Goal: Task Accomplishment & Management: Manage account settings

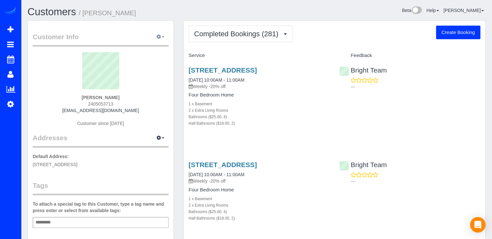
click at [153, 33] on button "button" at bounding box center [160, 37] width 16 height 10
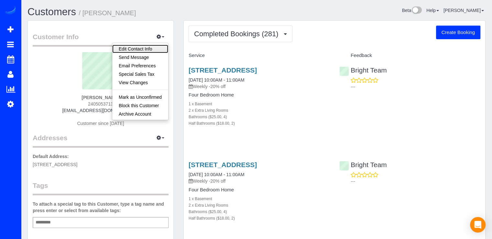
click at [153, 49] on link "Edit Contact Info" at bounding box center [140, 49] width 56 height 8
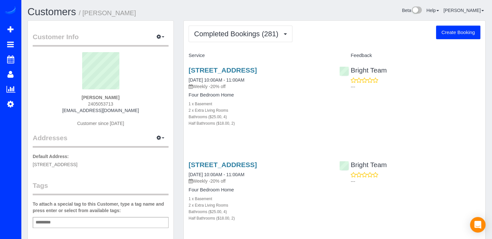
select select "MD"
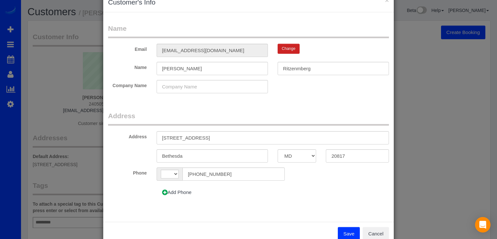
scroll to position [33, 0]
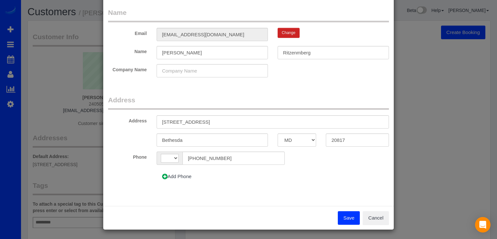
select select "string:[GEOGRAPHIC_DATA]"
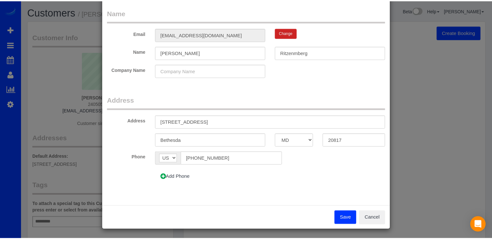
scroll to position [0, 0]
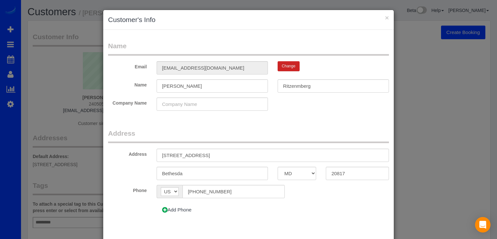
click at [388, 18] on div "× Customer's Info" at bounding box center [248, 20] width 290 height 20
click at [385, 18] on button "×" at bounding box center [387, 17] width 4 height 7
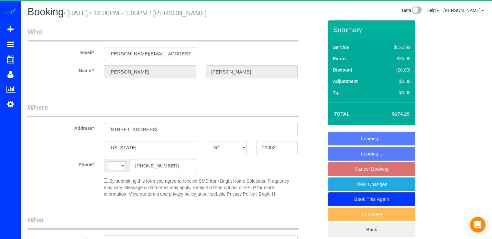
select select "DC"
select select "string:[GEOGRAPHIC_DATA]"
select select "object:815"
select select "3"
select select "1"
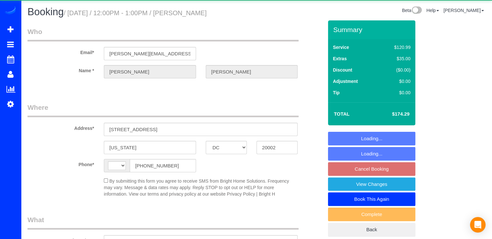
select select "spot15"
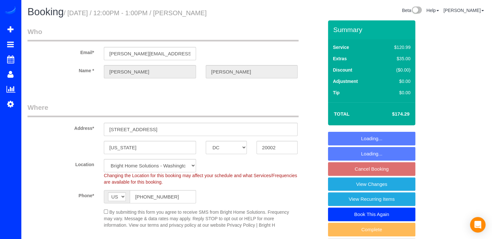
select select "object:820"
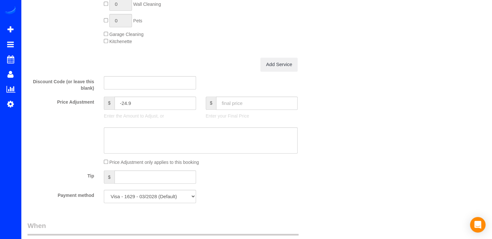
scroll to position [550, 0]
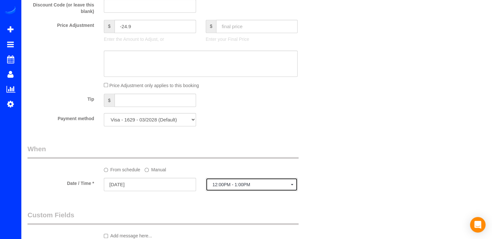
click at [216, 185] on span "12:00PM - 1:00PM" at bounding box center [251, 184] width 79 height 5
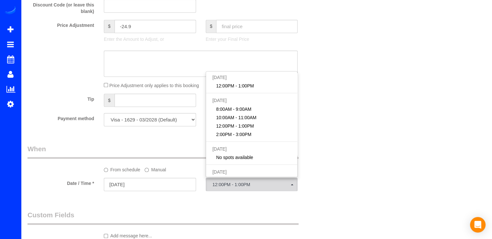
click at [158, 169] on label "Manual" at bounding box center [155, 168] width 21 height 9
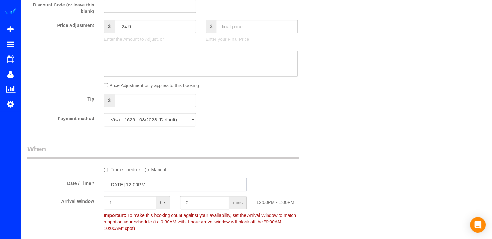
click at [164, 183] on input "09/19/2025 12:00PM" at bounding box center [175, 184] width 143 height 13
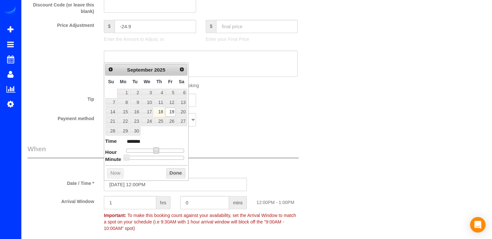
type input "09/19/2025 11:00AM"
type input "*******"
type input "09/19/2025 10:00AM"
type input "*******"
type input "09/19/2025 9:00AM"
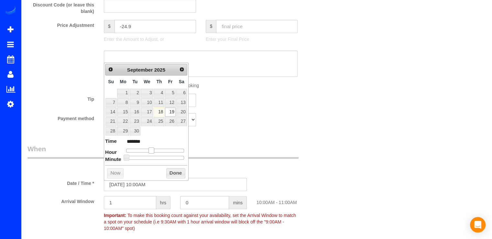
type input "******"
type input "09/19/2025 8:00AM"
type input "******"
type input "09/19/2025 7:00AM"
type input "******"
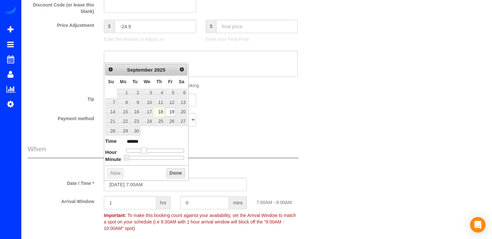
type input "09/19/2025 8:00AM"
type input "******"
type input "09/19/2025 9:00AM"
type input "******"
type input "09/19/2025 8:00AM"
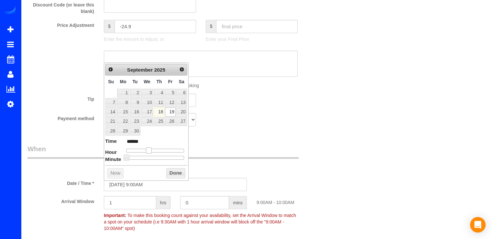
type input "******"
drag, startPoint x: 155, startPoint y: 150, endPoint x: 146, endPoint y: 153, distance: 9.5
click at [146, 153] on dl "Time ****** Hour Minute Second Millisecond Microsecond Time Zone ***** ***** **…" at bounding box center [146, 148] width 82 height 22
click at [167, 170] on button "Done" at bounding box center [175, 173] width 19 height 10
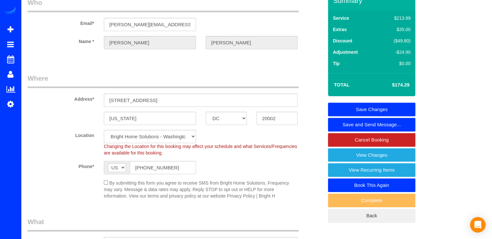
scroll to position [0, 0]
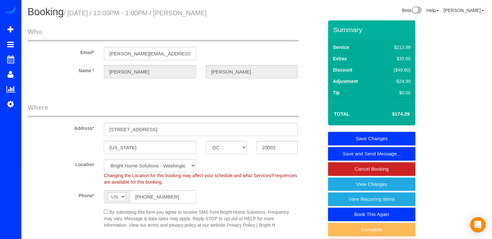
click at [364, 136] on link "Save Changes" at bounding box center [371, 139] width 87 height 14
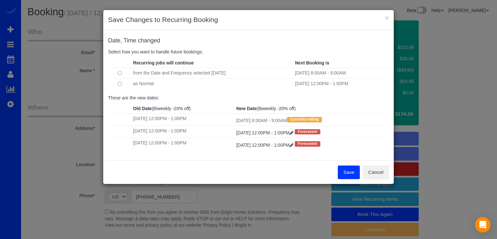
click at [344, 171] on button "Save" at bounding box center [349, 172] width 22 height 14
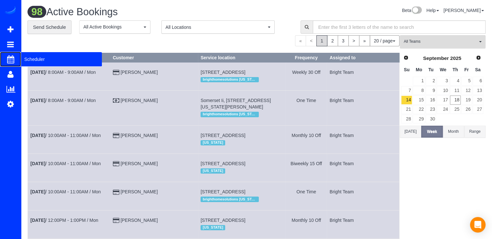
click at [29, 58] on span "Scheduler" at bounding box center [61, 59] width 81 height 15
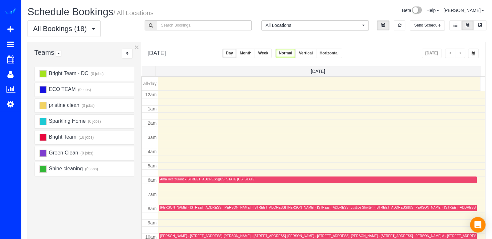
scroll to position [85, 0]
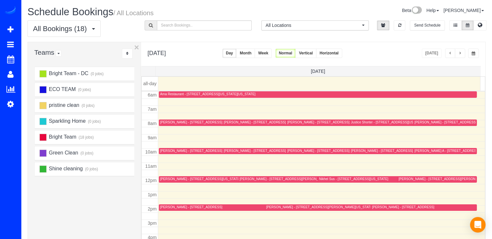
click at [459, 57] on button "button" at bounding box center [460, 53] width 10 height 9
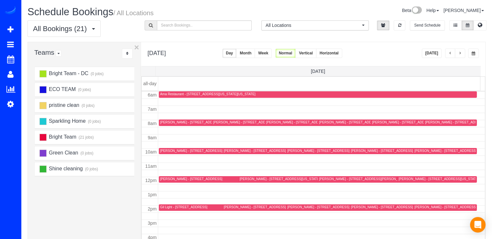
click at [428, 51] on button "Today" at bounding box center [432, 53] width 20 height 9
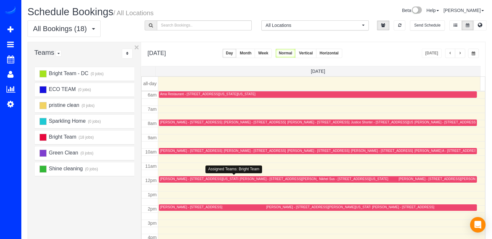
click at [166, 179] on div "Frank O'Brien - 3420 16th St Nw, 508, Washington, DC 20010" at bounding box center [200, 179] width 80 height 4
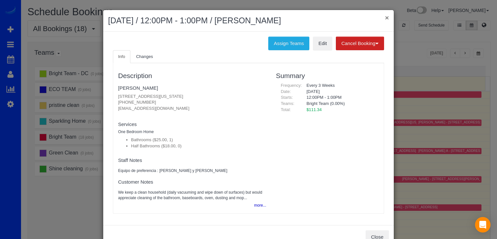
click at [385, 17] on button "×" at bounding box center [387, 17] width 4 height 7
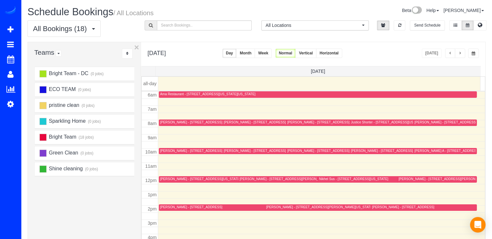
click at [374, 206] on div "Mary Streiffert - 4908 Crescent Street, Bethesda, MD 20816" at bounding box center [403, 207] width 62 height 4
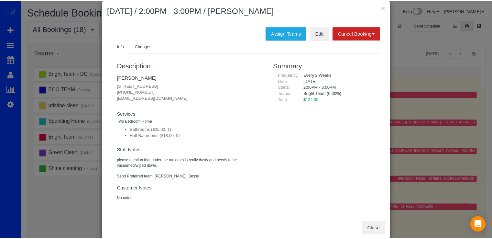
scroll to position [0, 0]
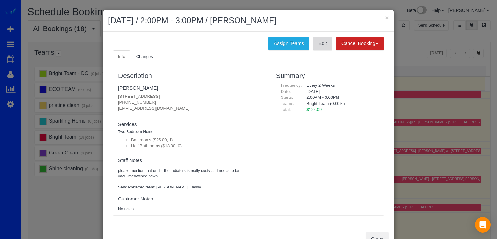
click at [316, 47] on link "Edit" at bounding box center [322, 44] width 19 height 14
click at [385, 17] on button "×" at bounding box center [387, 17] width 4 height 7
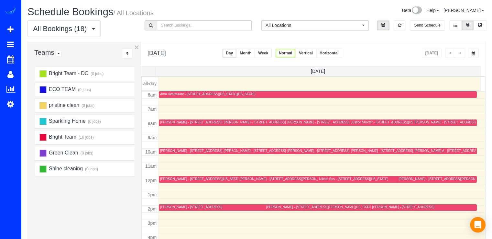
click at [461, 53] on span "button" at bounding box center [459, 53] width 3 height 4
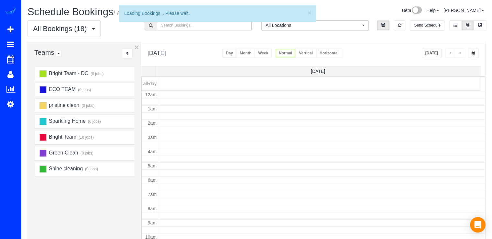
scroll to position [85, 0]
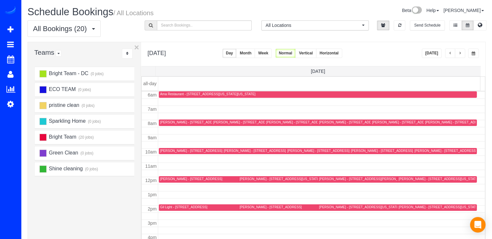
click at [439, 55] on button "Today" at bounding box center [432, 53] width 20 height 9
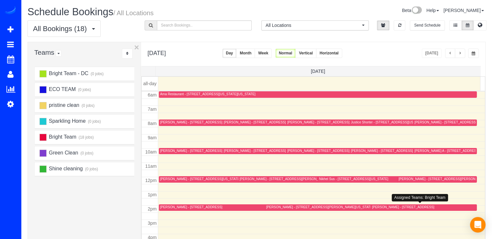
click at [375, 209] on div "Mary Streiffert - 4908 Crescent Street, Bethesda, MD 20816" at bounding box center [423, 207] width 103 height 5
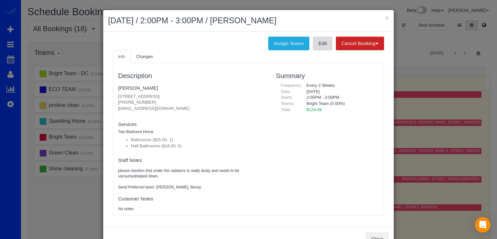
click at [320, 48] on link "Edit" at bounding box center [322, 44] width 19 height 14
